Goal: Information Seeking & Learning: Find specific page/section

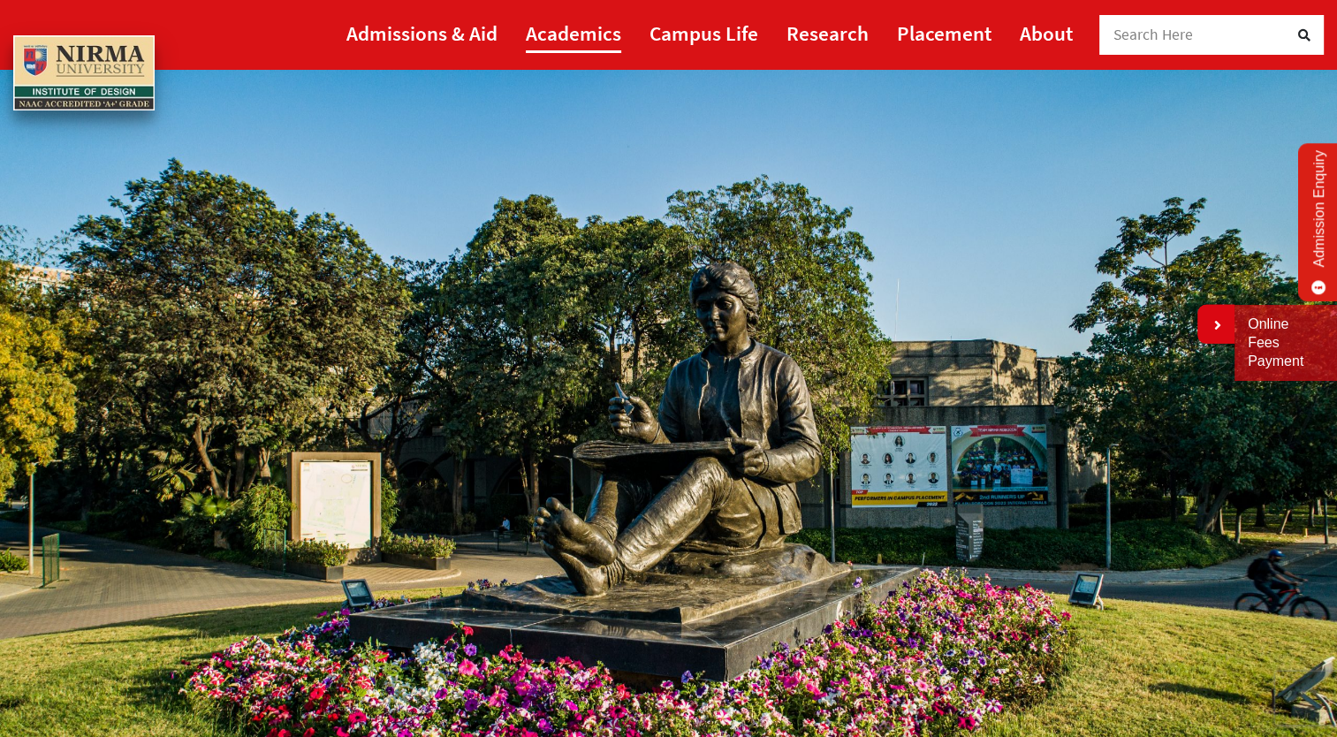
click at [559, 28] on link "Academics" at bounding box center [573, 33] width 95 height 40
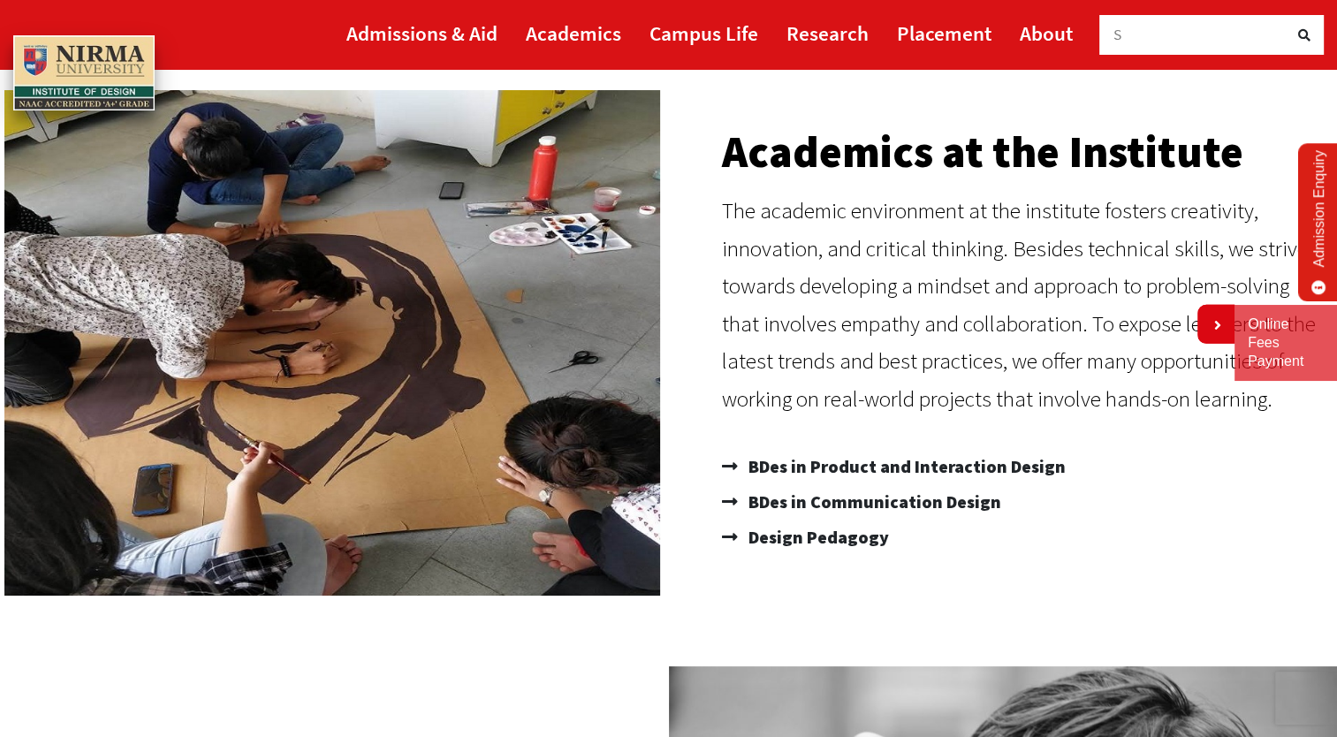
scroll to position [131, 0]
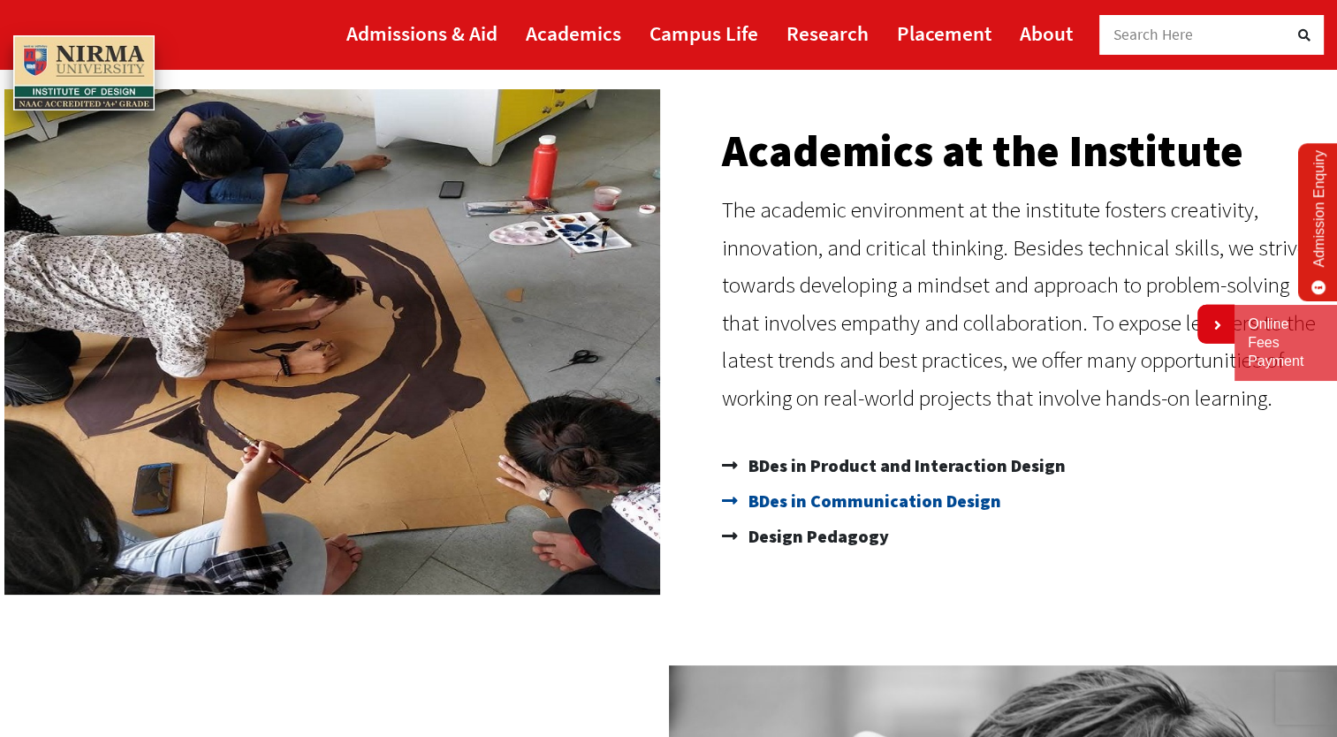
click at [879, 507] on span "BDes in Communication Design" at bounding box center [872, 500] width 257 height 35
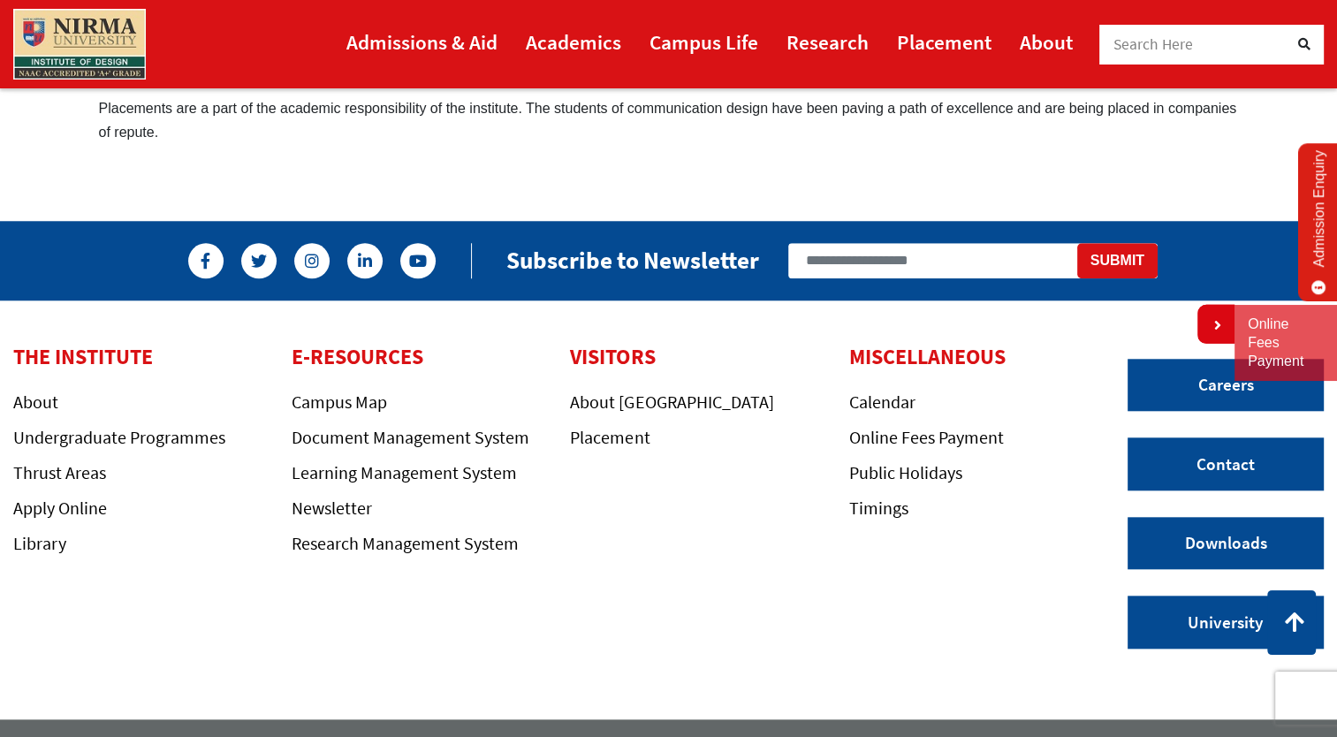
scroll to position [1656, 0]
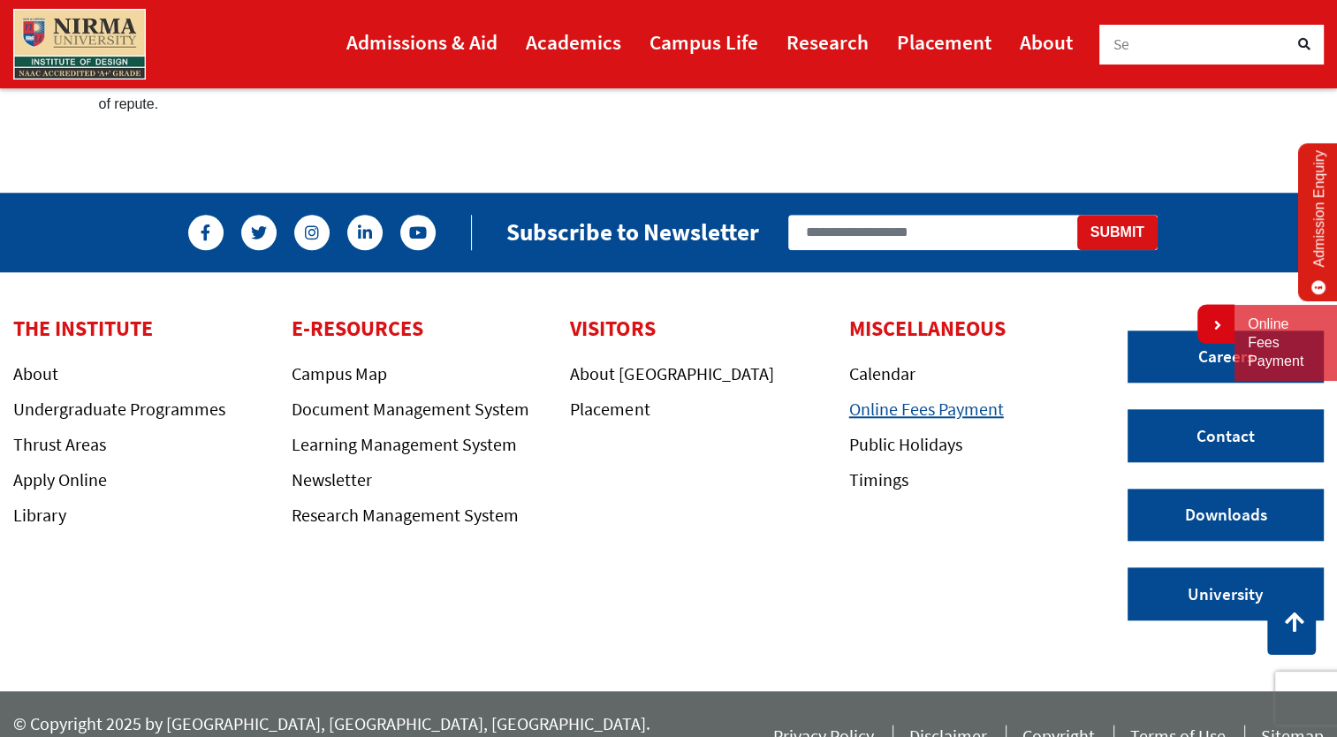
click at [909, 398] on link "Online Fees Payment" at bounding box center [926, 409] width 155 height 22
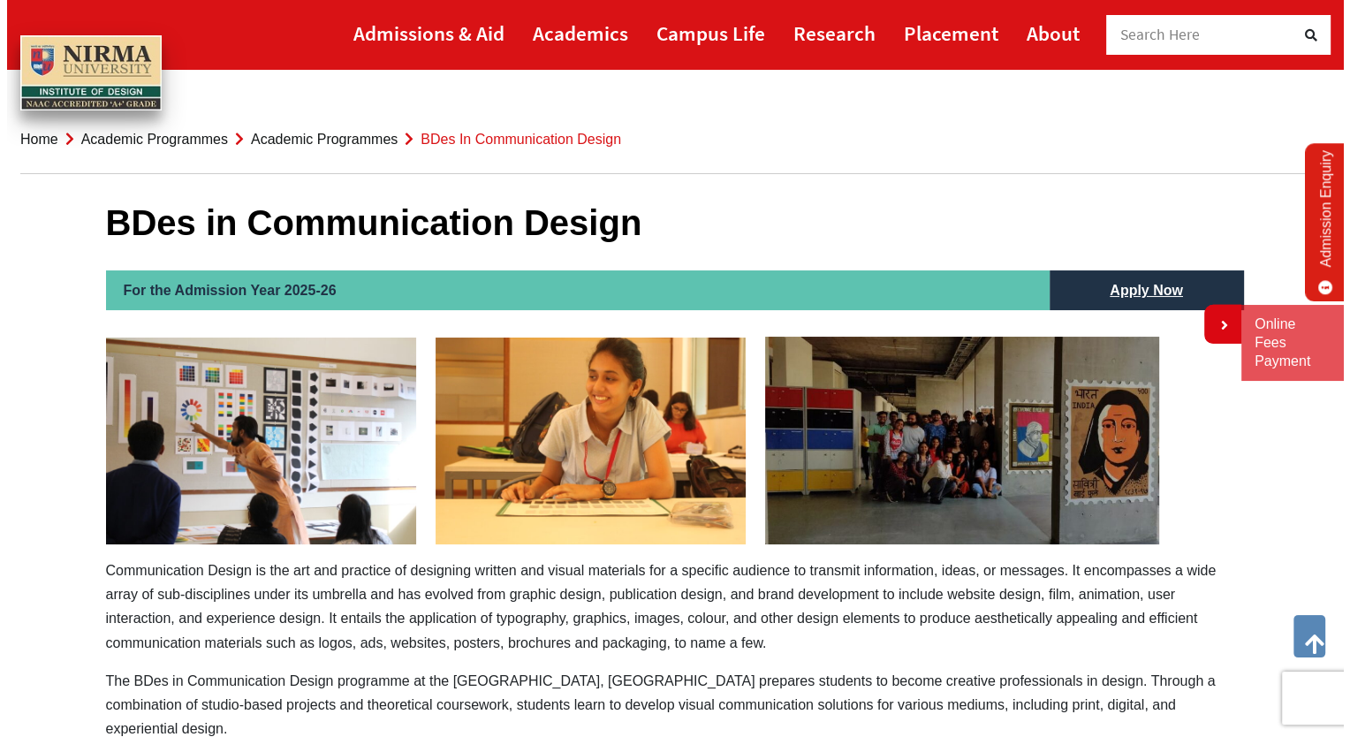
scroll to position [0, 0]
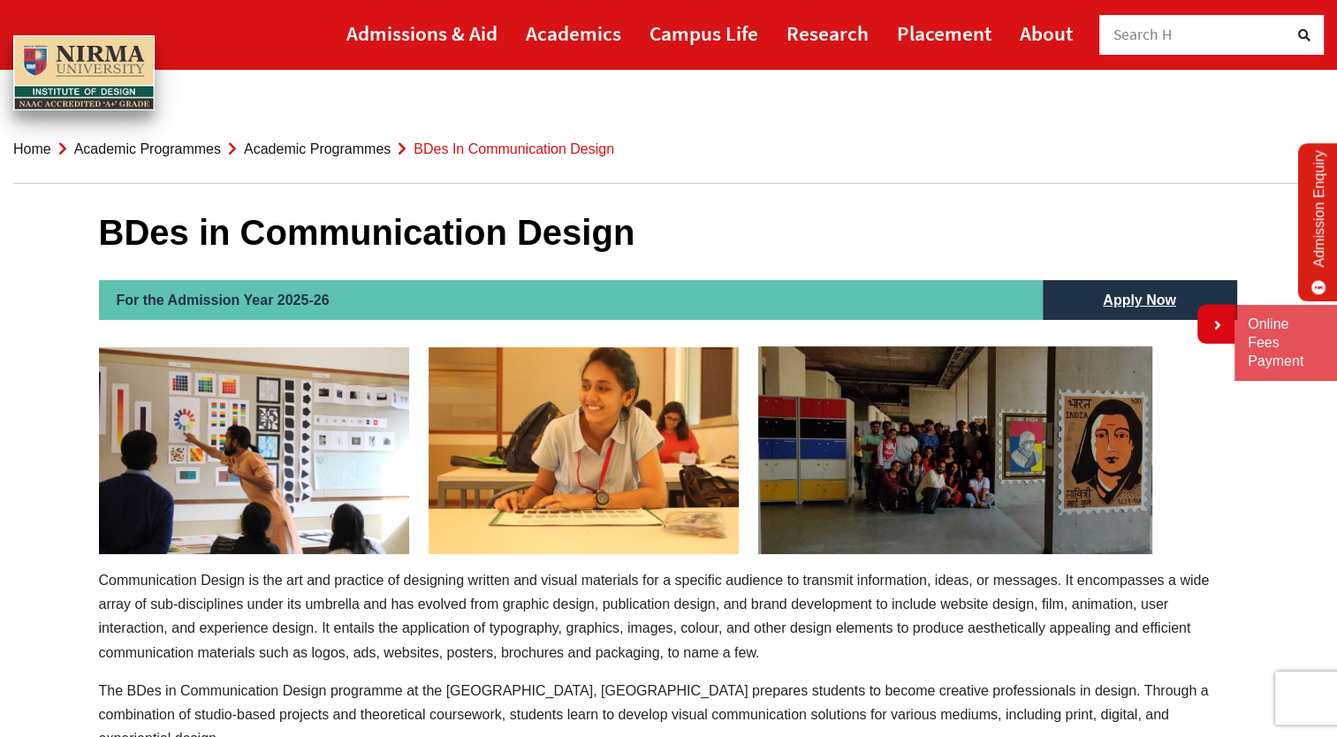
click at [445, 308] on h2 "For the Admission Year 2025-26" at bounding box center [571, 300] width 944 height 40
click at [1163, 53] on div "Search Here" at bounding box center [1202, 35] width 177 height 40
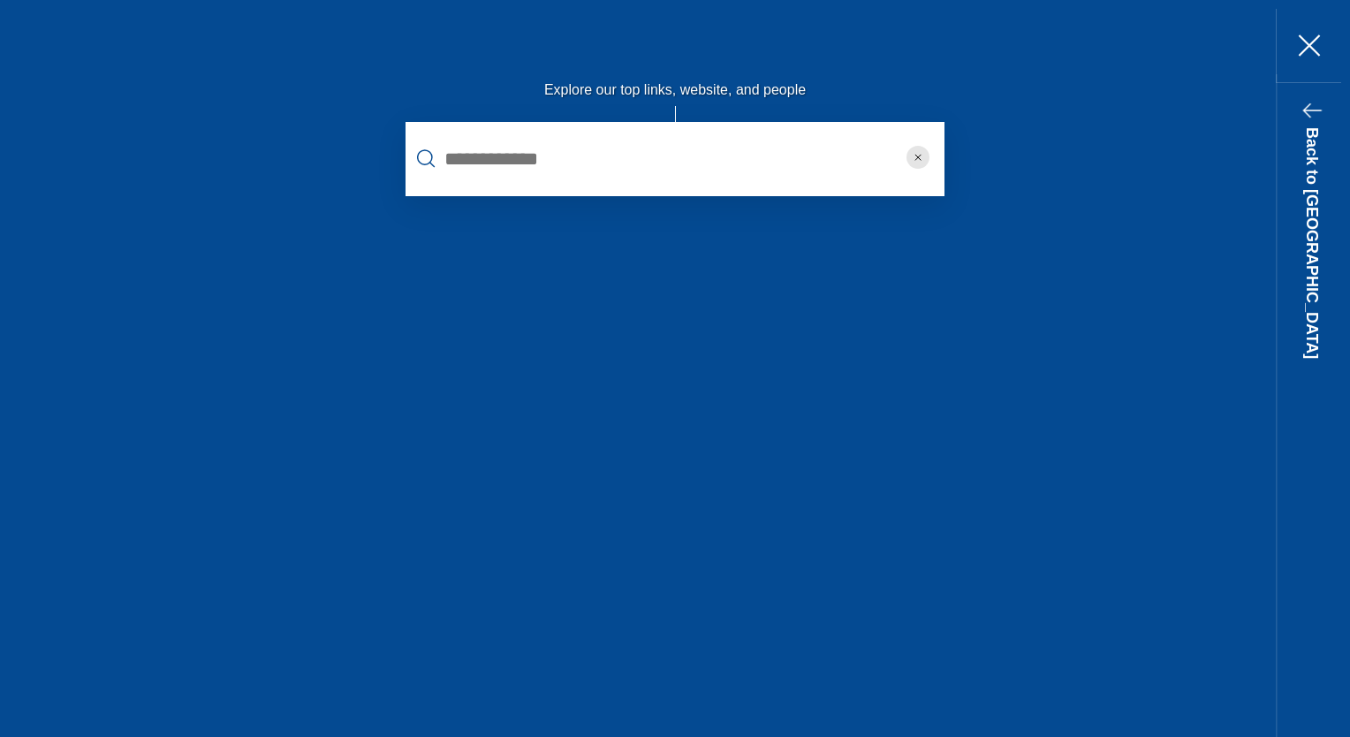
click at [654, 196] on div "Explore our top links, website, and people" at bounding box center [675, 159] width 601 height 304
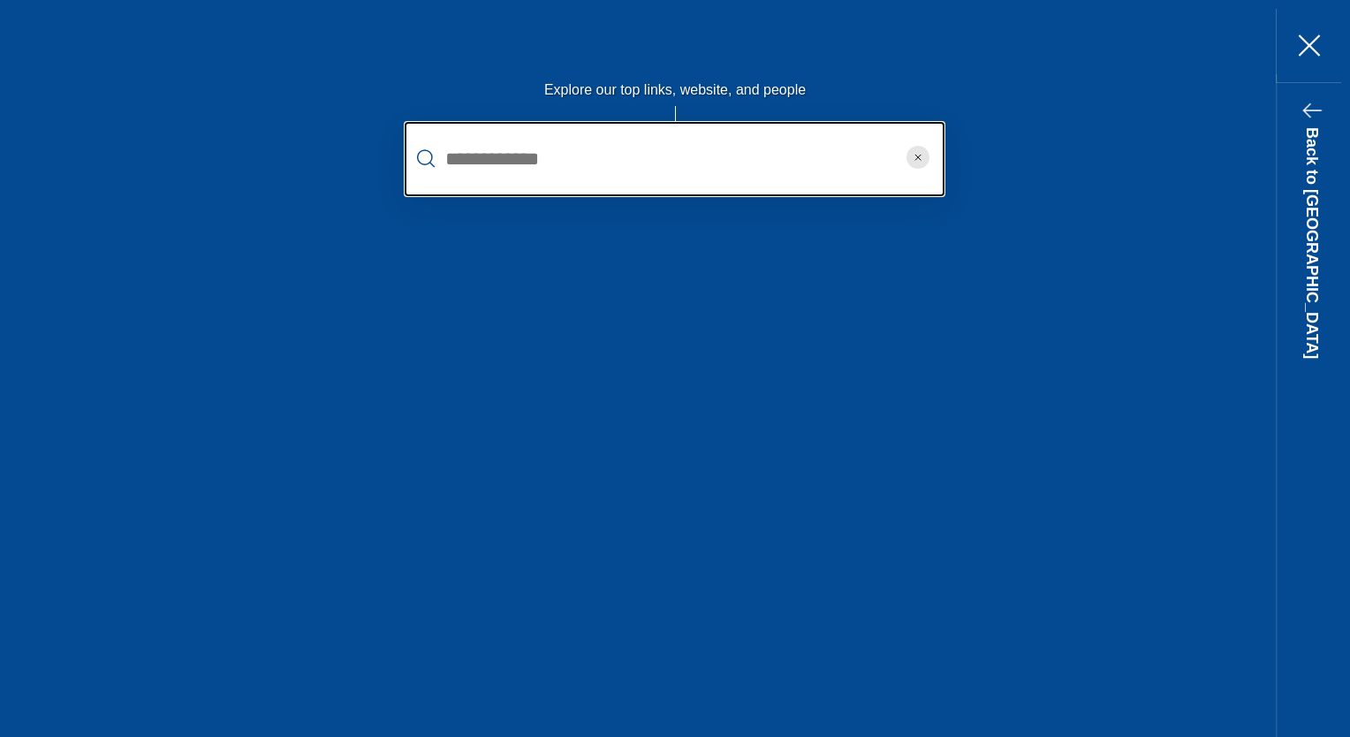
click at [648, 159] on input "text" at bounding box center [675, 159] width 540 height 74
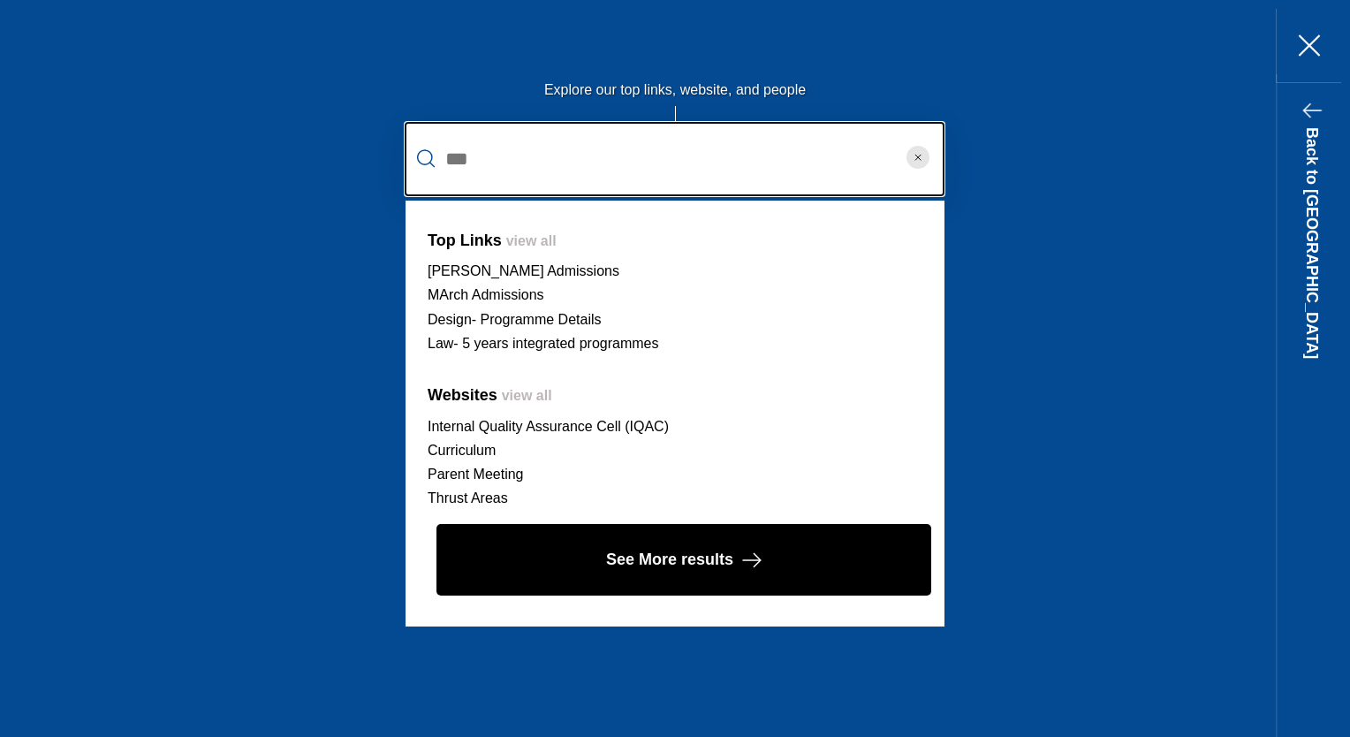
type input "***"
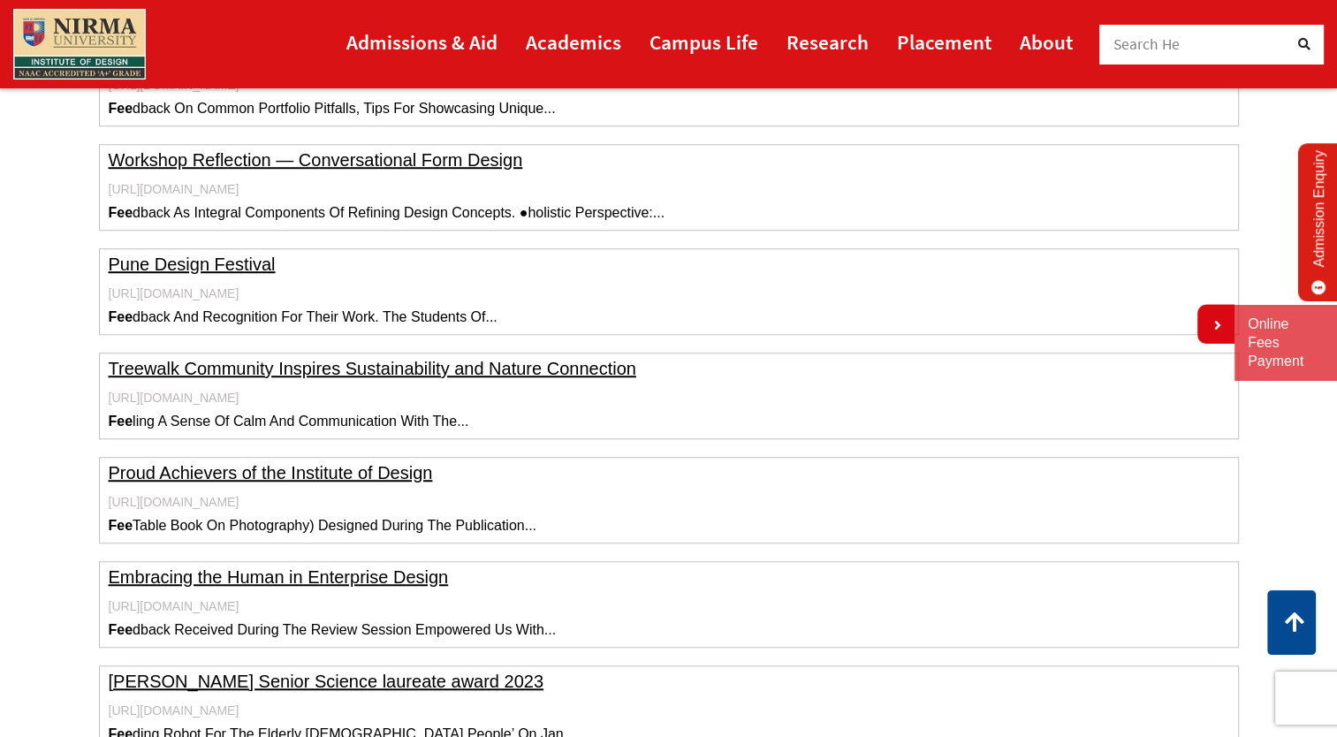
scroll to position [1240, 0]
